Goal: Task Accomplishment & Management: Manage account settings

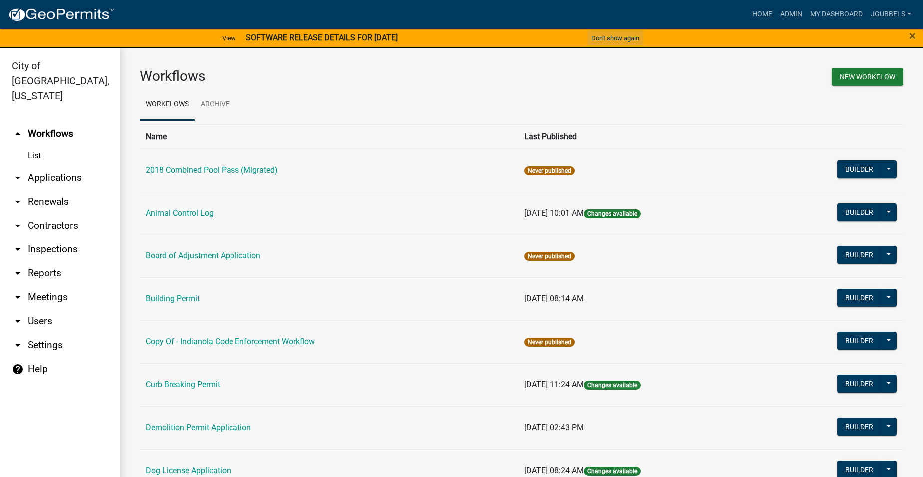
click at [605, 39] on button "Don't show again" at bounding box center [615, 38] width 56 height 16
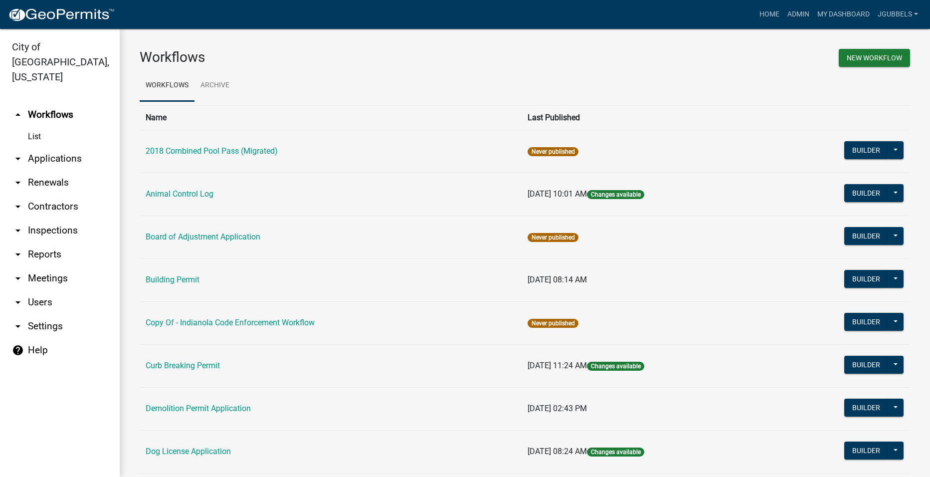
click at [35, 290] on link "arrow_drop_down Users" at bounding box center [60, 302] width 120 height 24
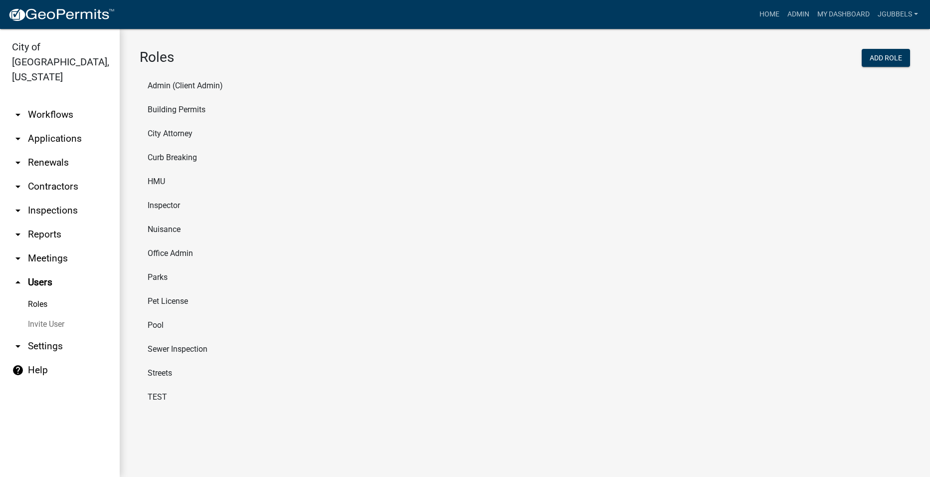
click at [156, 182] on li "HMU" at bounding box center [525, 182] width 771 height 24
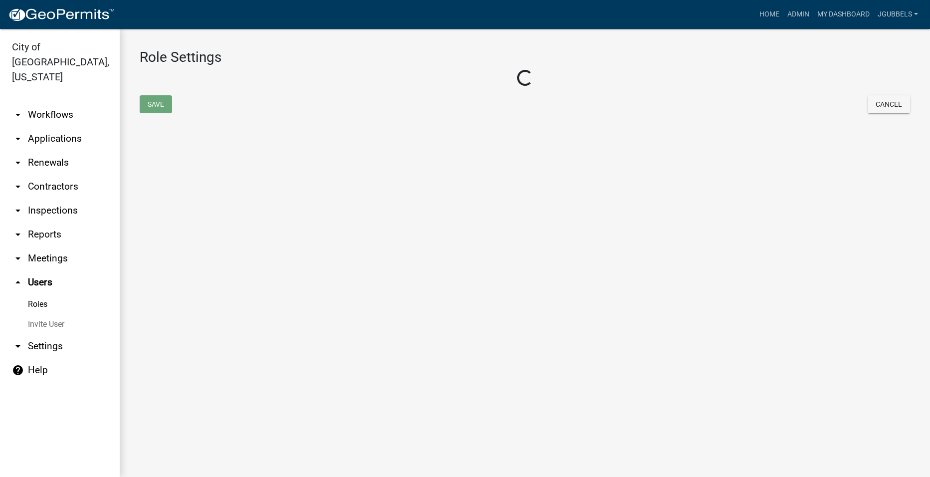
select select "3: orange"
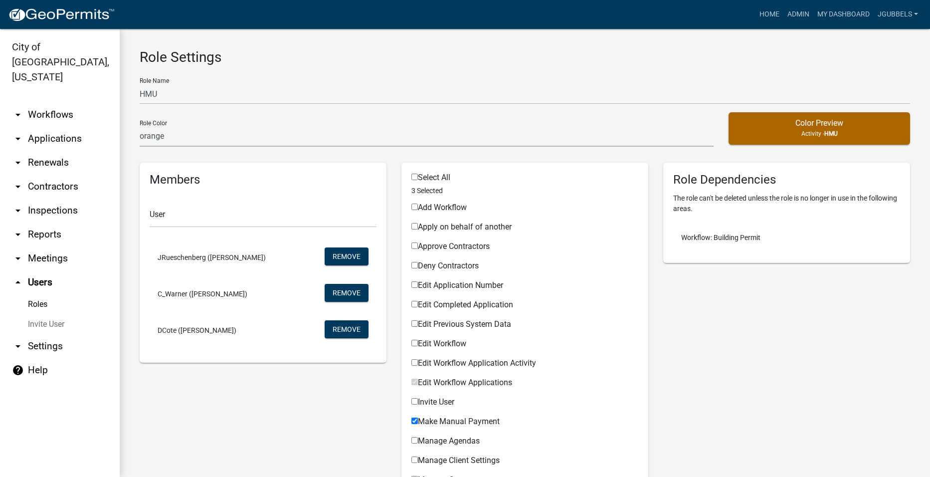
click at [44, 314] on link "Invite User" at bounding box center [60, 324] width 120 height 20
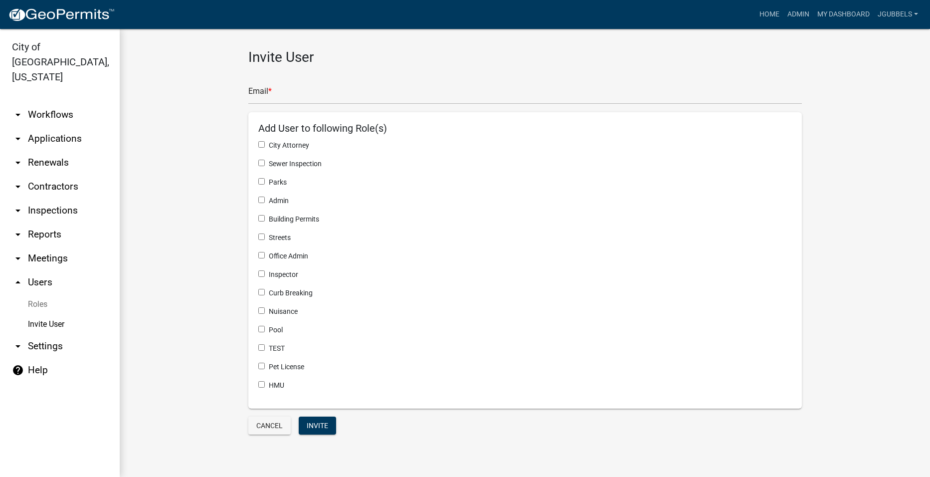
click at [259, 386] on input "checkbox" at bounding box center [261, 384] width 6 height 6
checkbox input "true"
click at [365, 102] on input "text" at bounding box center [525, 94] width 554 height 20
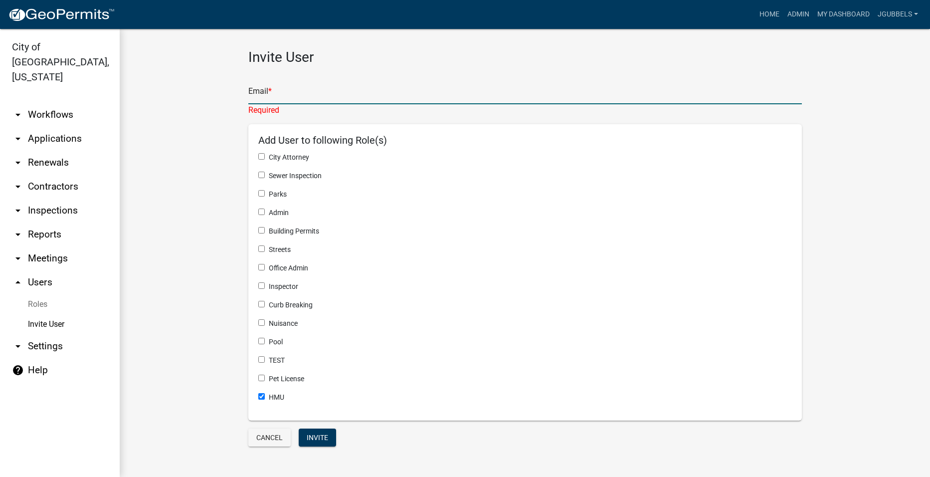
click at [496, 95] on input "text" at bounding box center [525, 94] width 554 height 20
paste input "[EMAIL_ADDRESS][DOMAIN_NAME]"
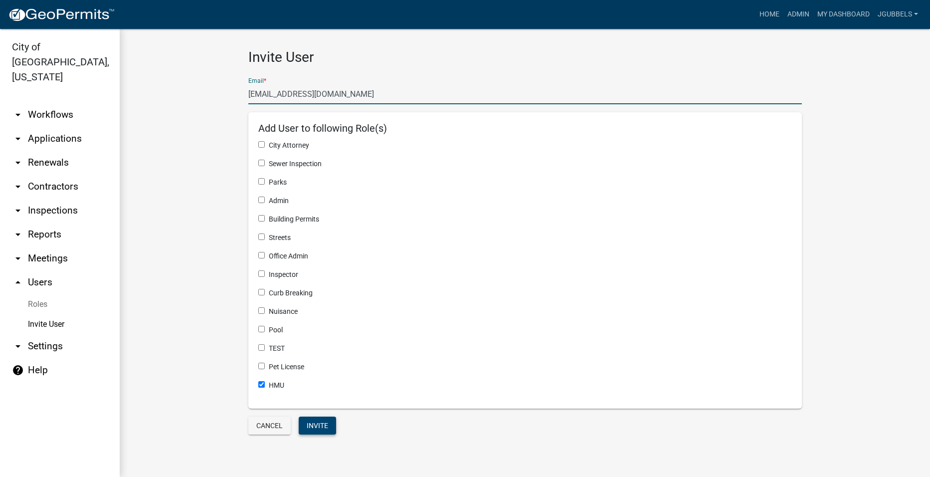
type input "[EMAIL_ADDRESS][DOMAIN_NAME]"
click at [328, 426] on button "Invite" at bounding box center [317, 425] width 37 height 18
